Goal: Complete application form: Complete application form

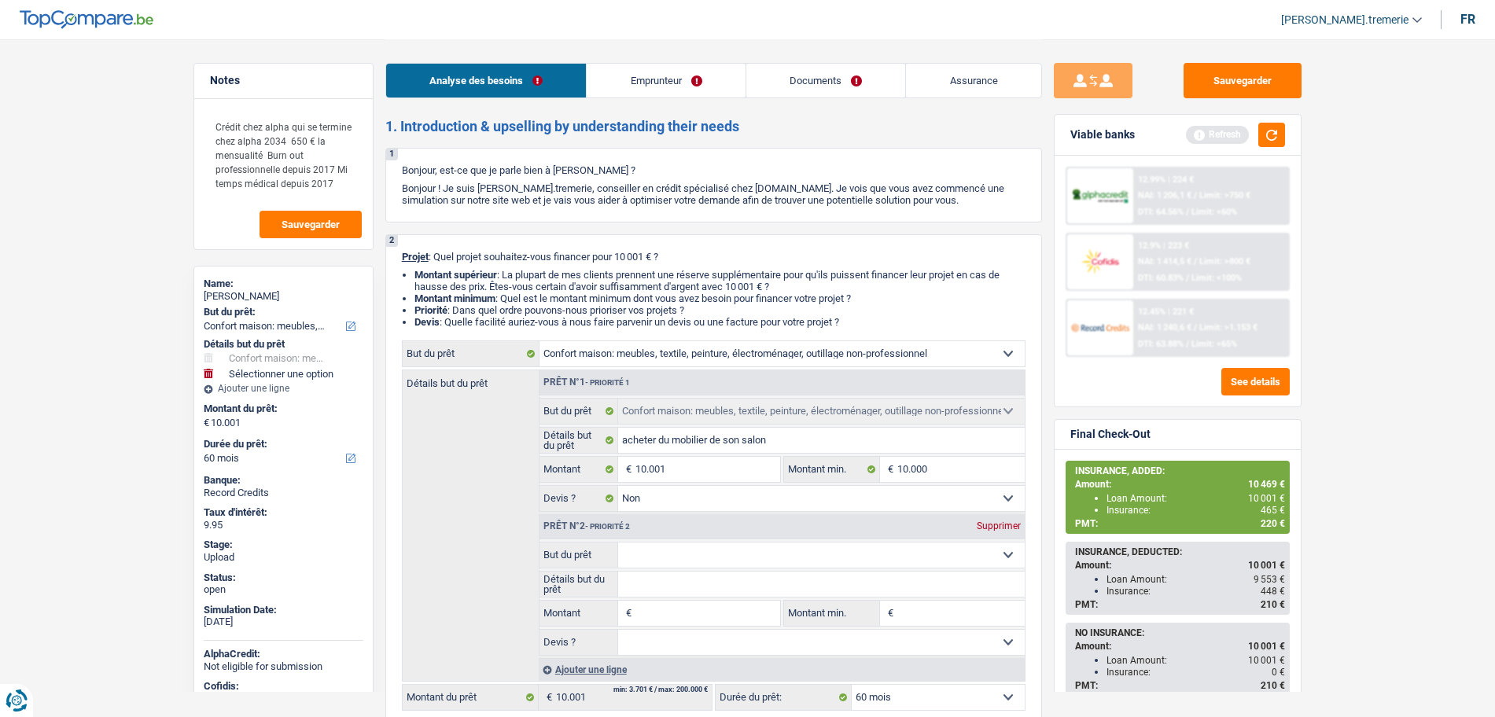
select select "household"
select select "60"
select select "household"
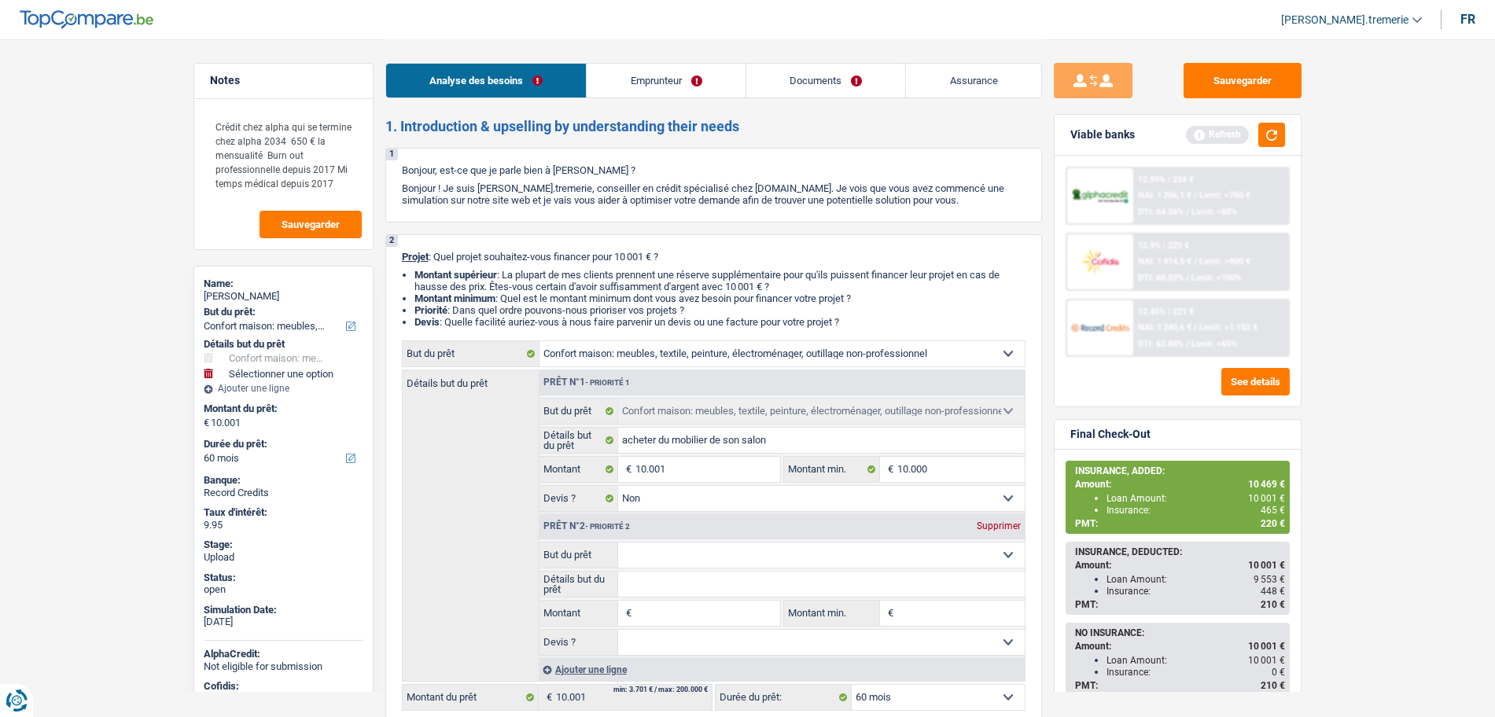
select select "false"
select select "60"
select select "privateEmployee"
select select "familyAllowances"
select select "mutualityIndemnity"
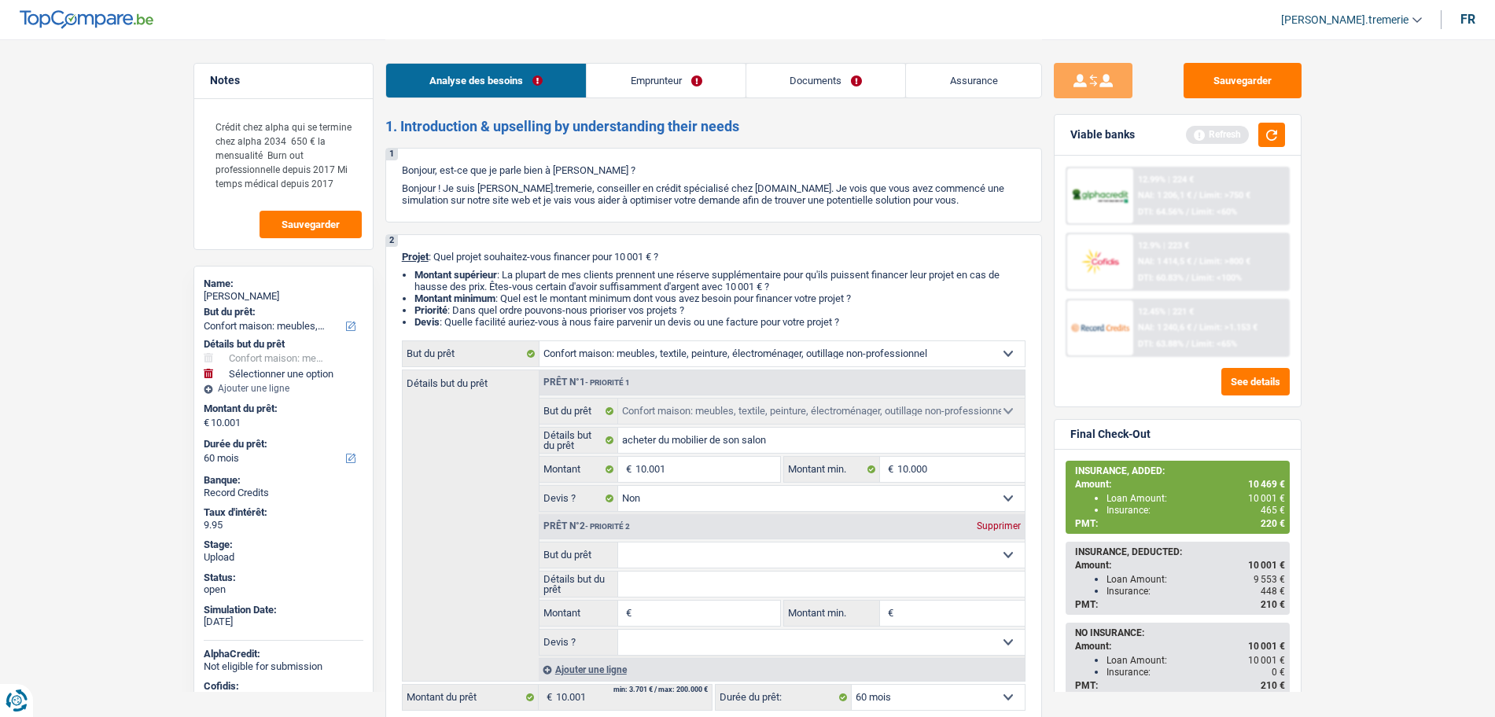
select select "netSalary"
select select "mealVouchers"
select select "rents"
select select "cardOrCredit"
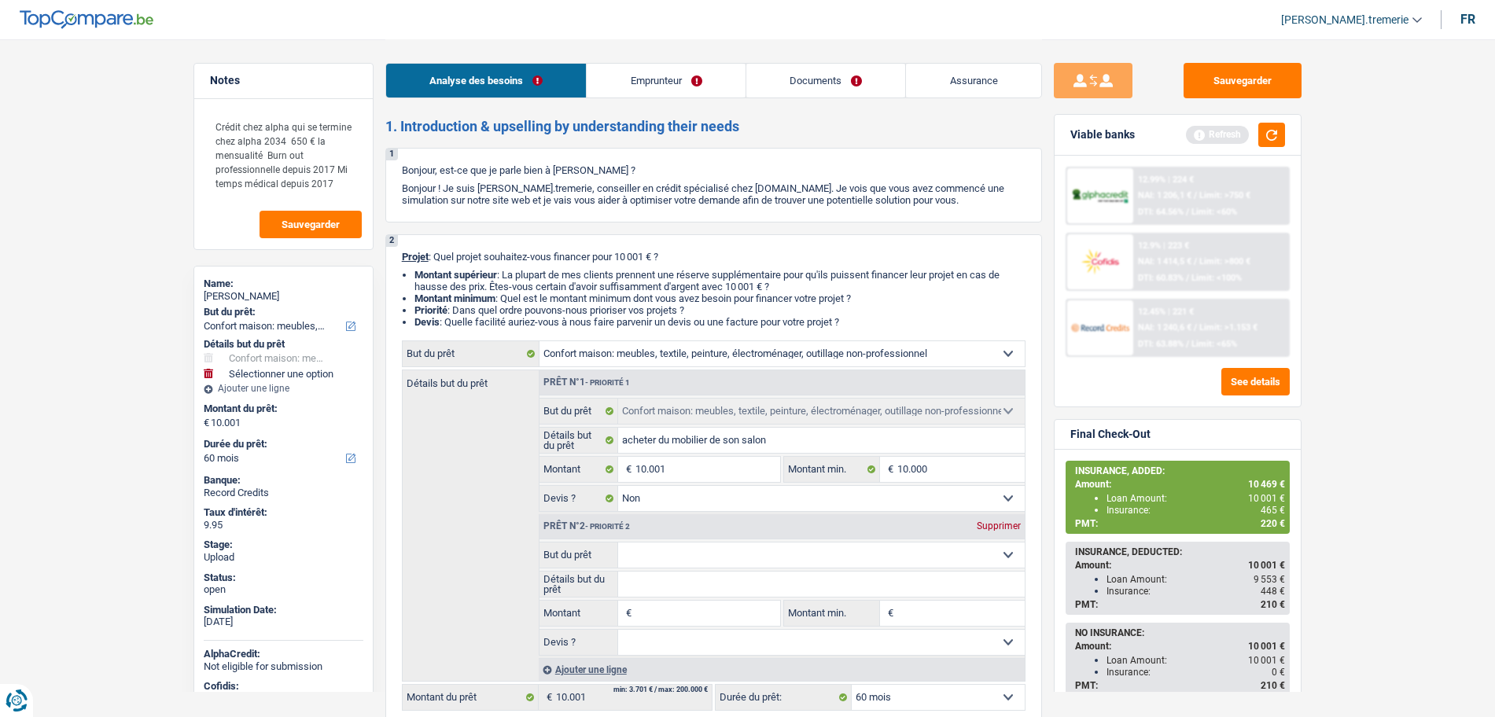
select select "cardOrCredit"
select select "creditConsolidation"
select select "120"
select select "household"
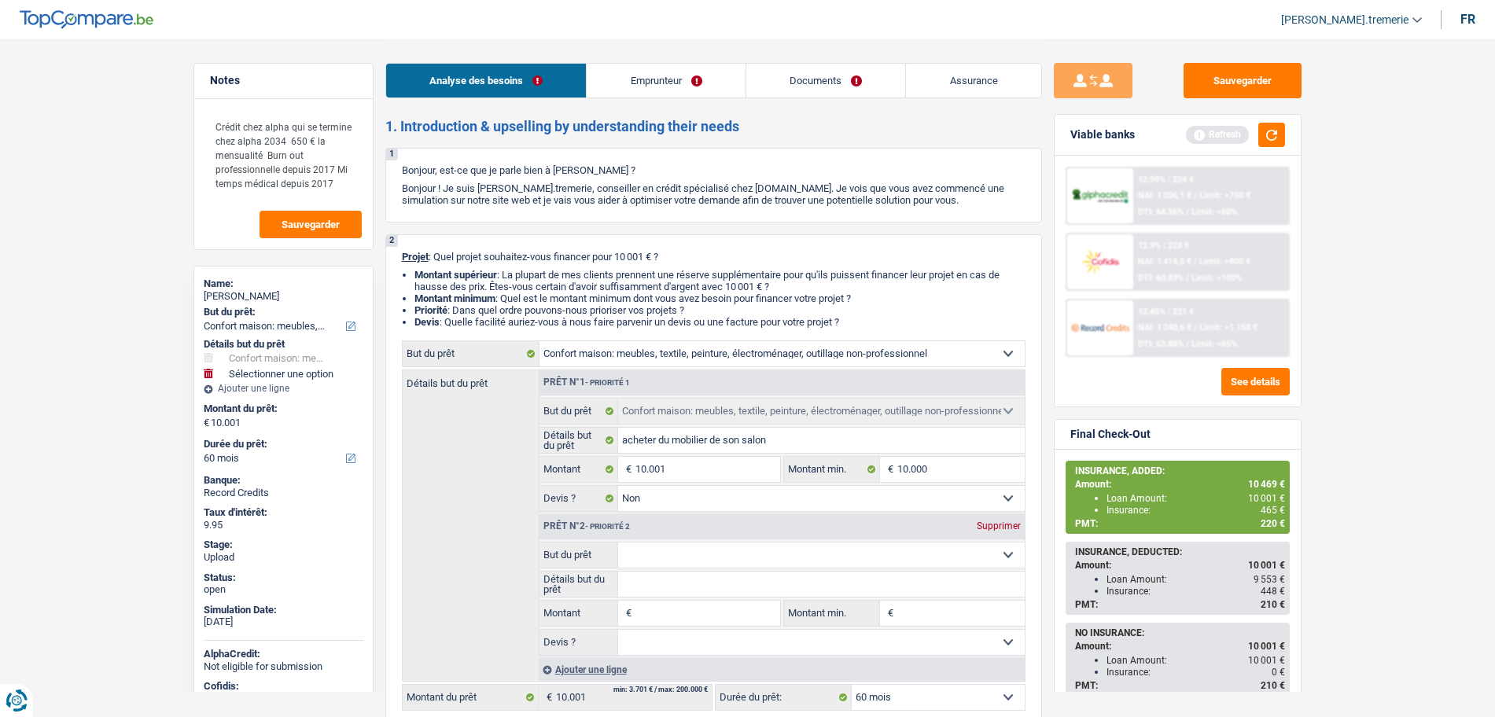
select select "false"
select select "60"
click at [672, 551] on select "Confort maison: meubles, textile, peinture, électroménager, outillage non-profe…" at bounding box center [821, 555] width 407 height 25
select select "insurance"
click at [618, 543] on select "Confort maison: meubles, textile, peinture, électroménager, outillage non-profe…" at bounding box center [821, 555] width 407 height 25
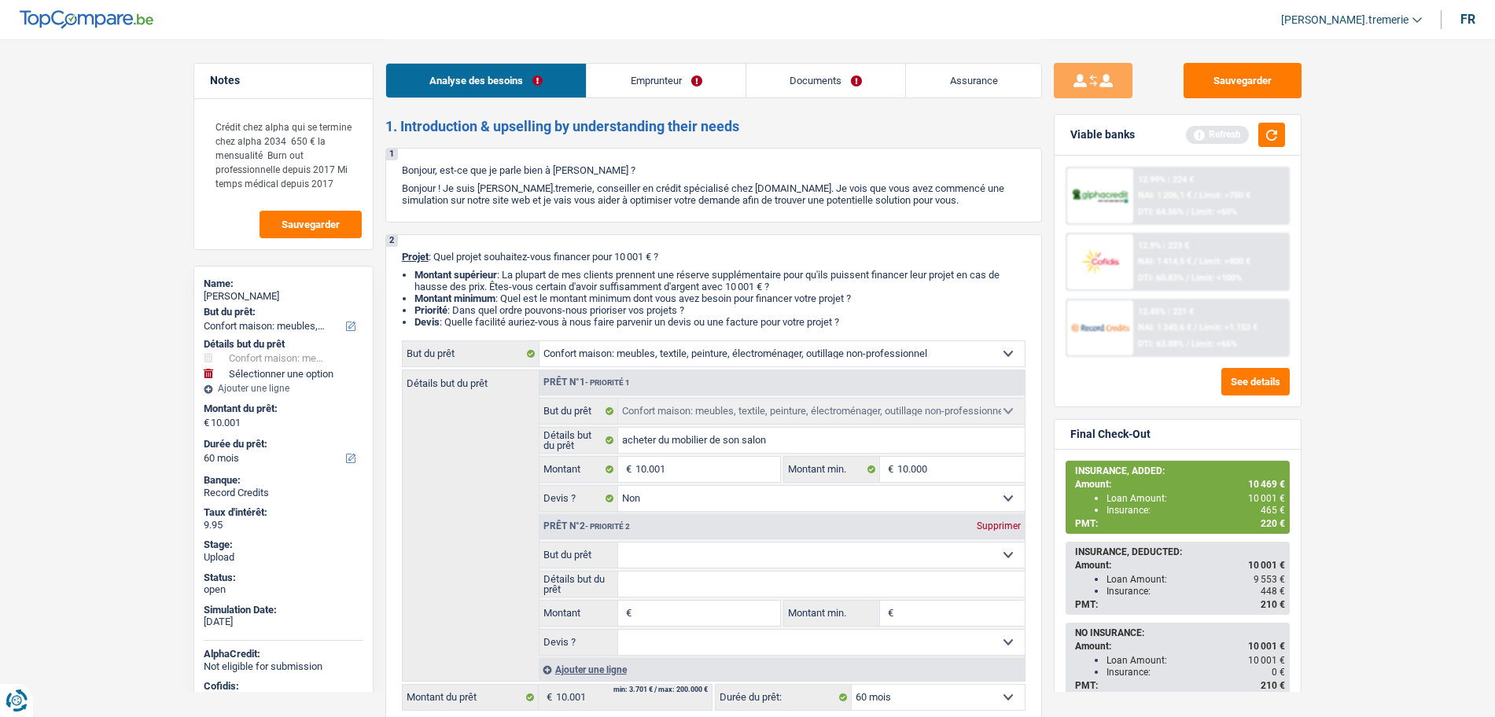
select select "insurance"
click at [664, 587] on input "Détails but du prêt" at bounding box center [821, 584] width 407 height 25
click at [664, 609] on input "Montant" at bounding box center [707, 613] width 144 height 25
type input "4"
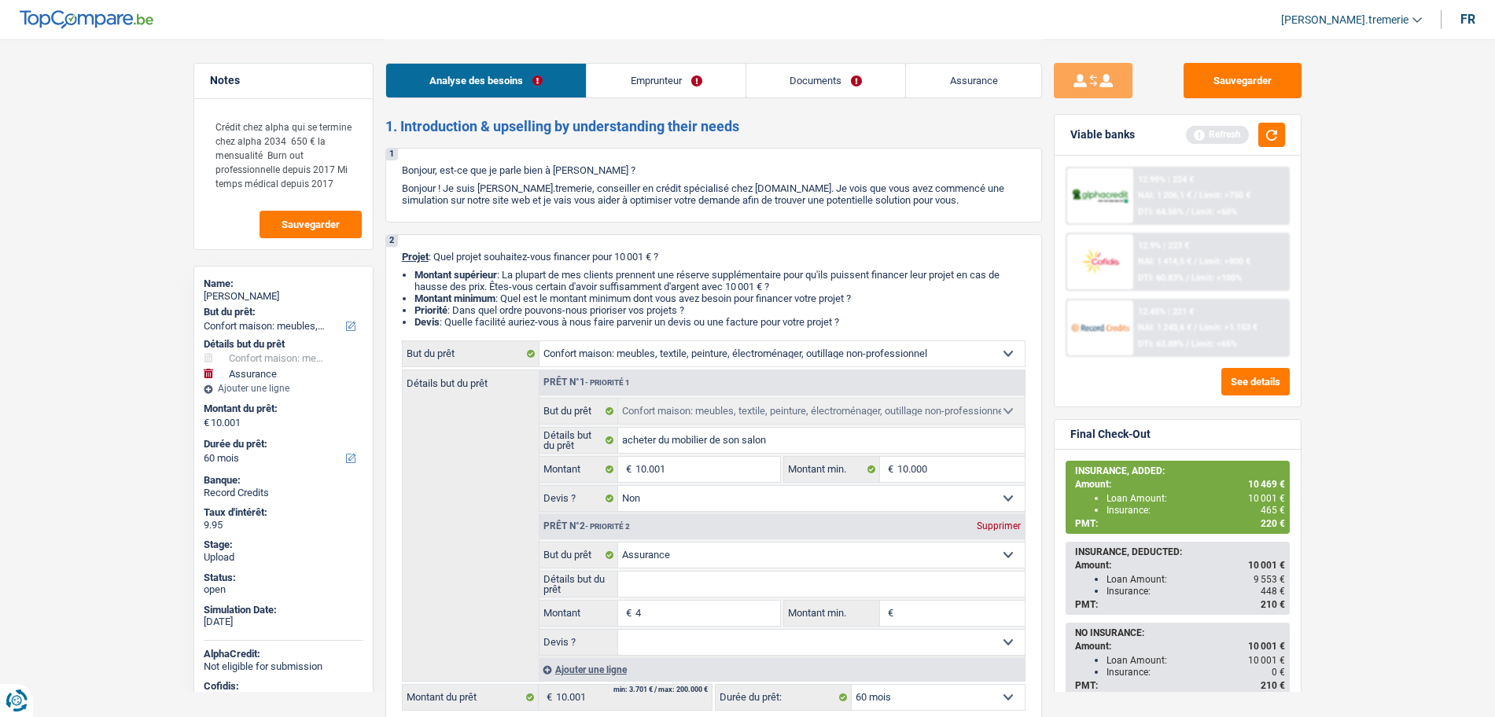
type input "4"
type input "46"
type input "468"
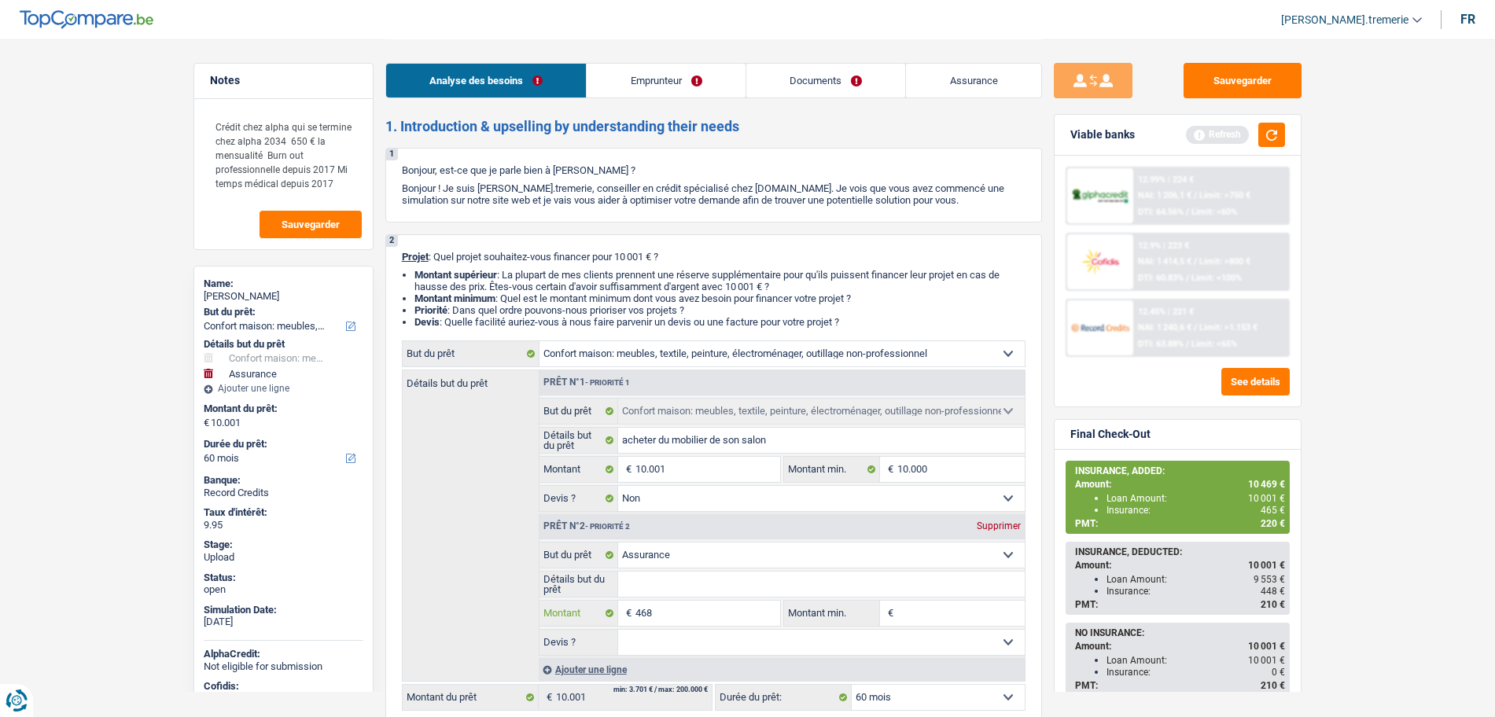
type input "468"
type input "10.469"
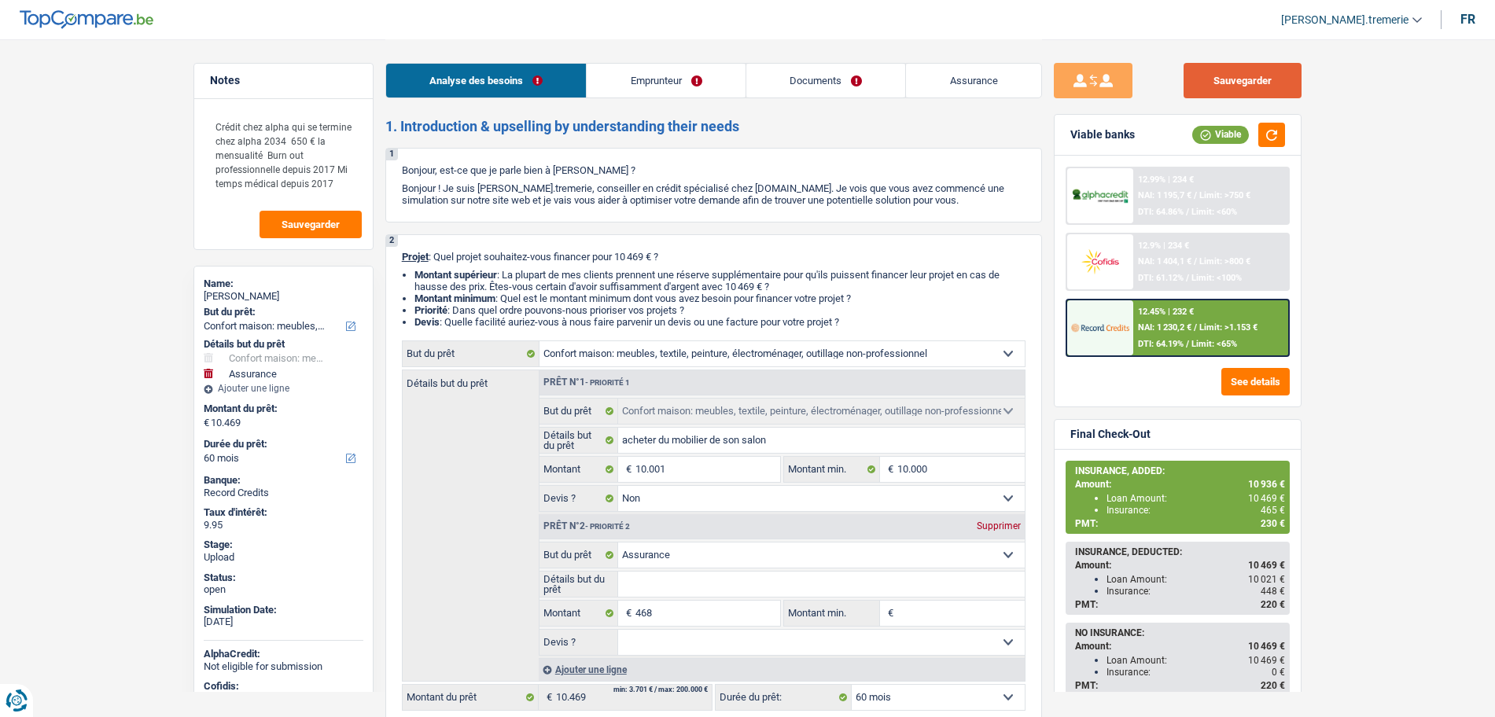
click at [1240, 83] on button "Sauvegarder" at bounding box center [1242, 80] width 118 height 35
